Goal: Transaction & Acquisition: Purchase product/service

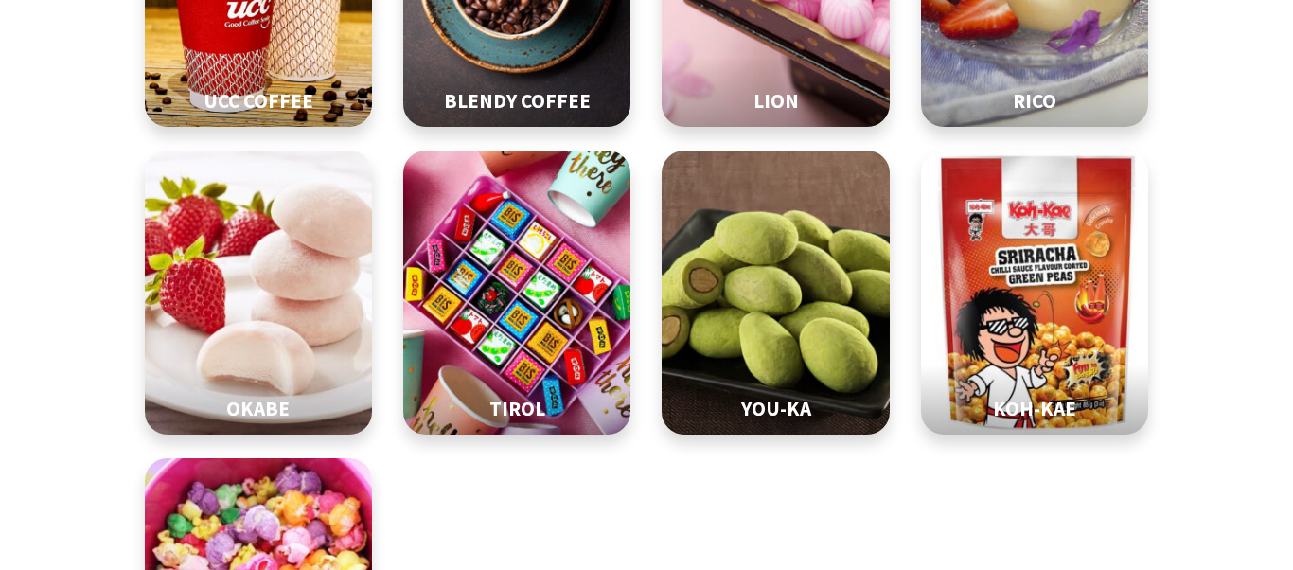
scroll to position [909, 0]
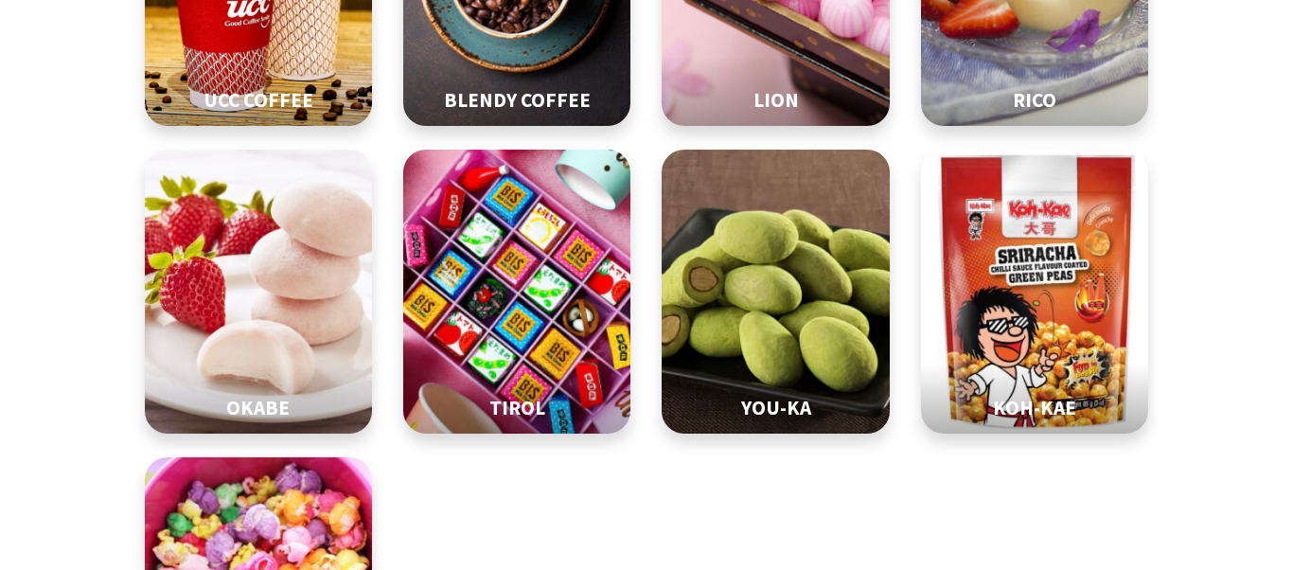
click at [544, 127] on img at bounding box center [517, 292] width 285 height 355
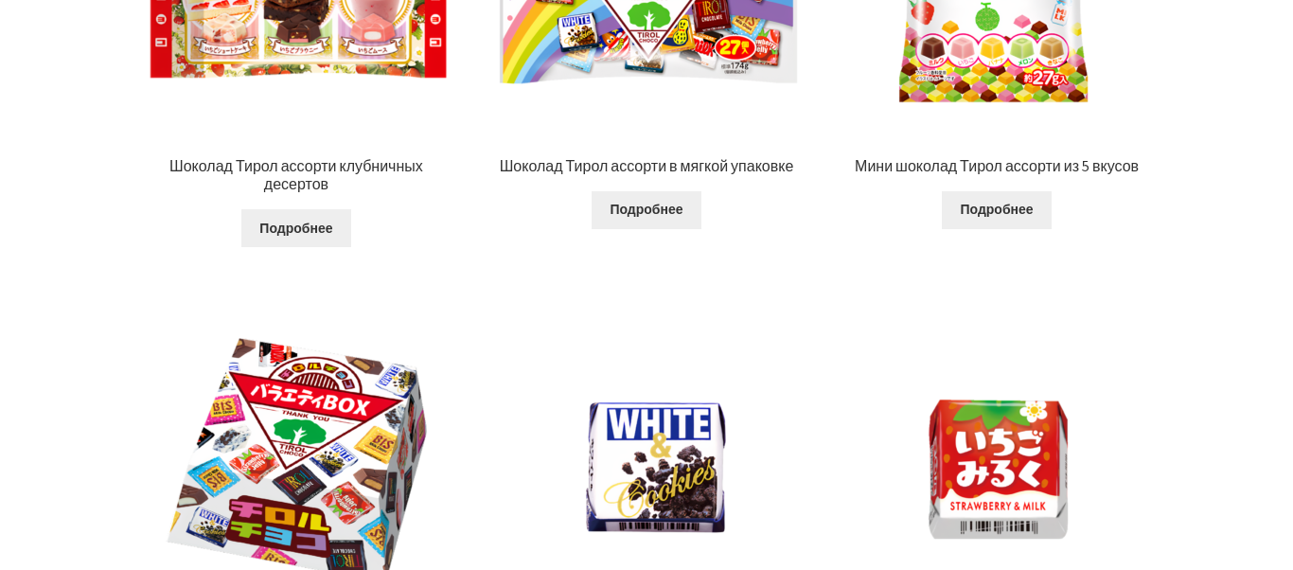
scroll to position [1528, 0]
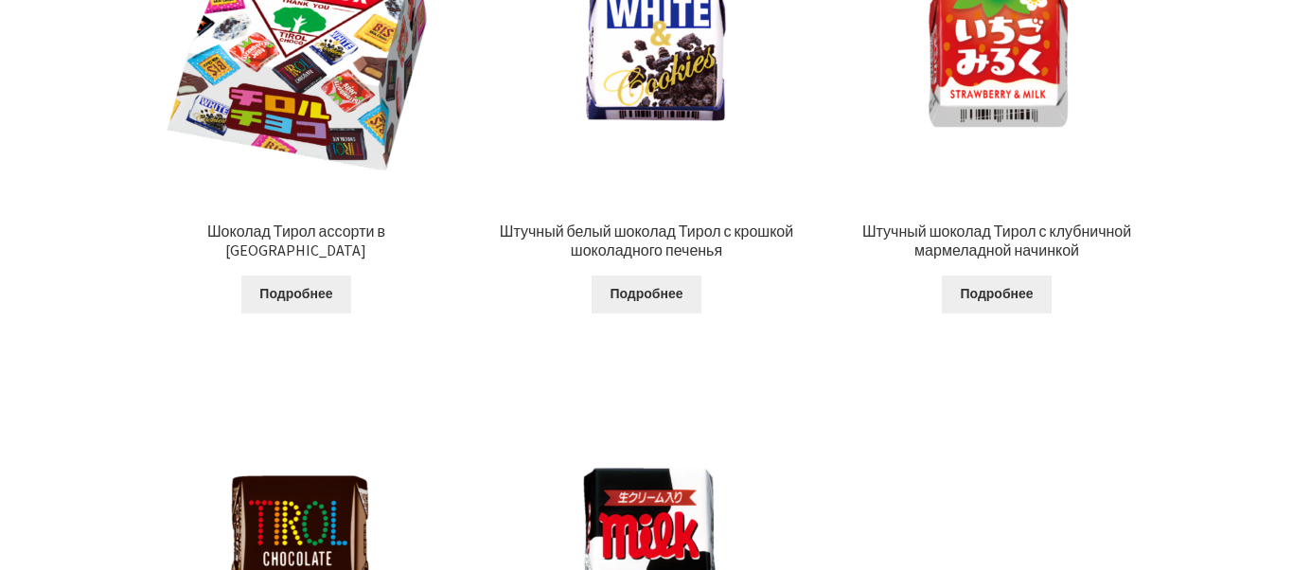
click at [208, 372] on img at bounding box center [296, 525] width 307 height 307
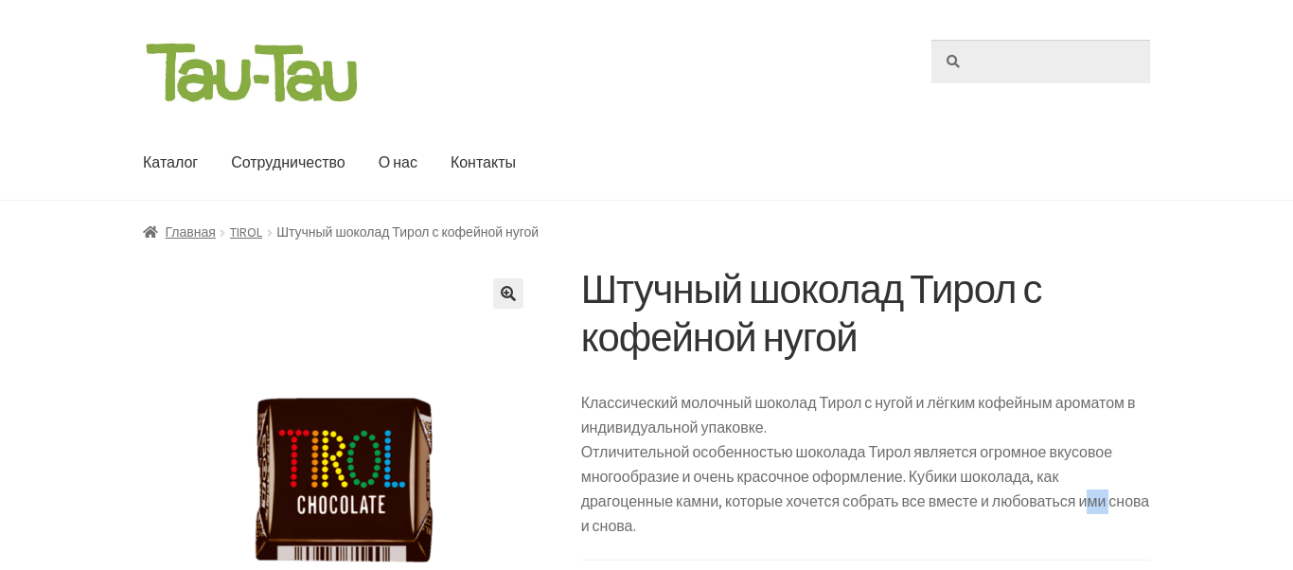
click at [1040, 61] on input "Искать:" at bounding box center [1040, 62] width 219 height 44
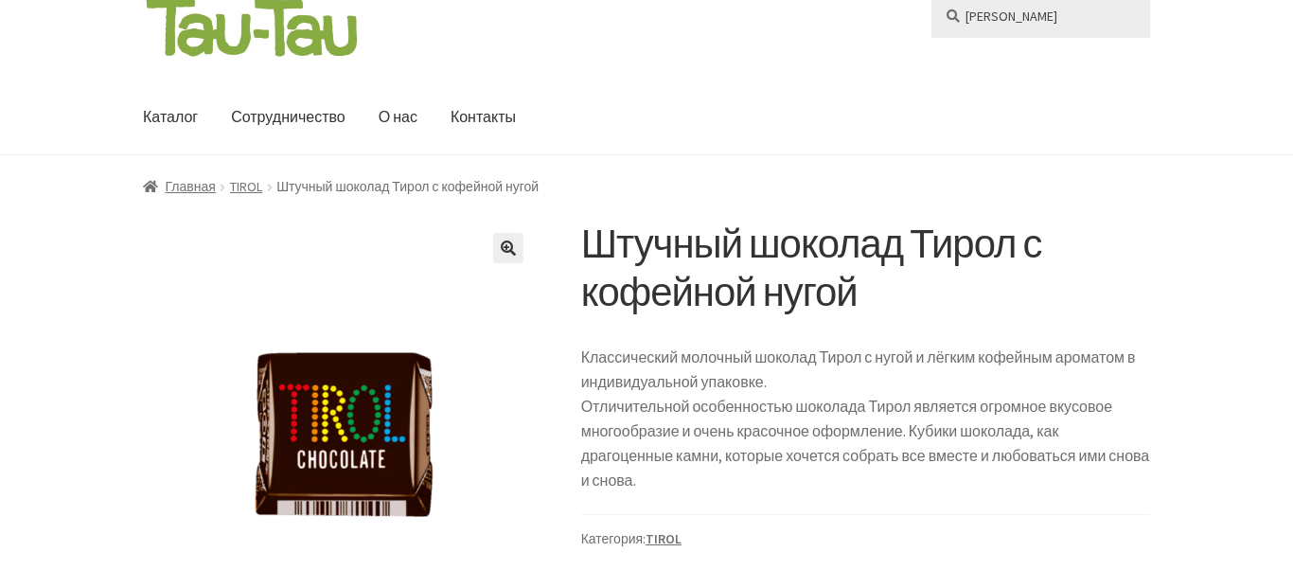
scroll to position [105, 0]
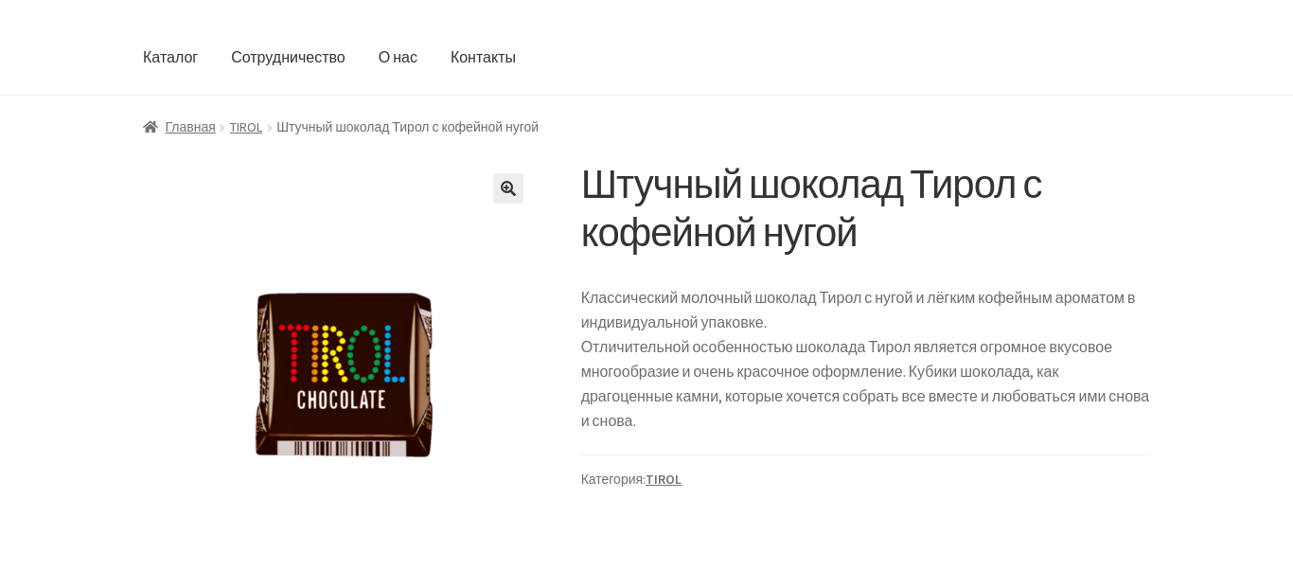
type input "[PERSON_NAME]"
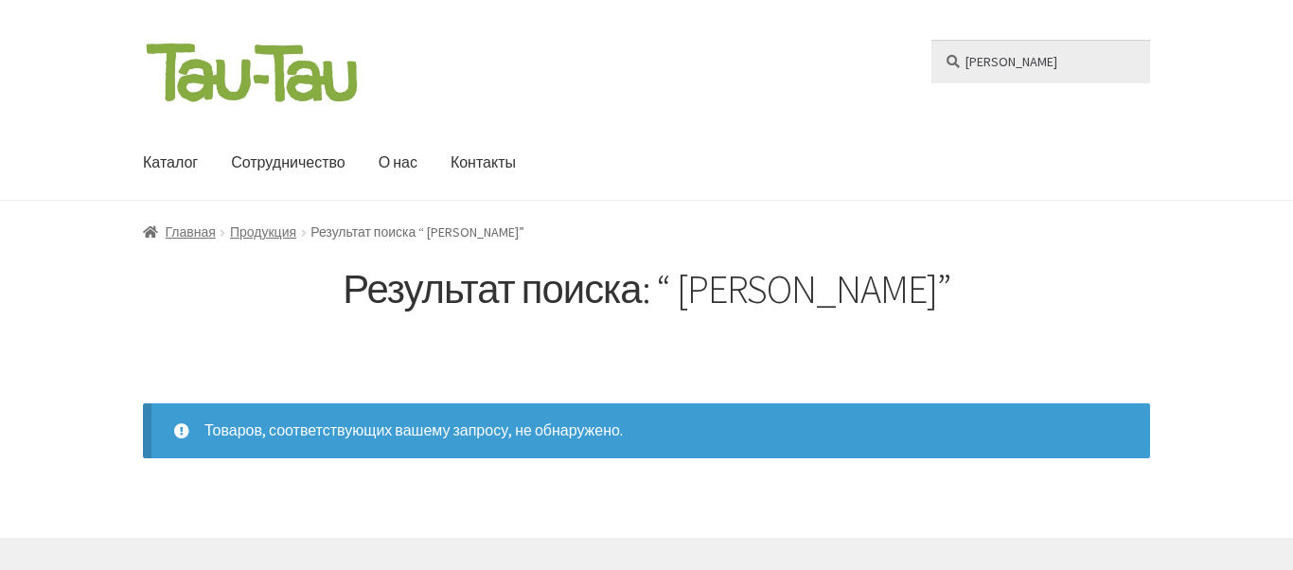
click at [931, 40] on input "[PERSON_NAME]" at bounding box center [1040, 62] width 219 height 44
